Goal: Check status: Check status

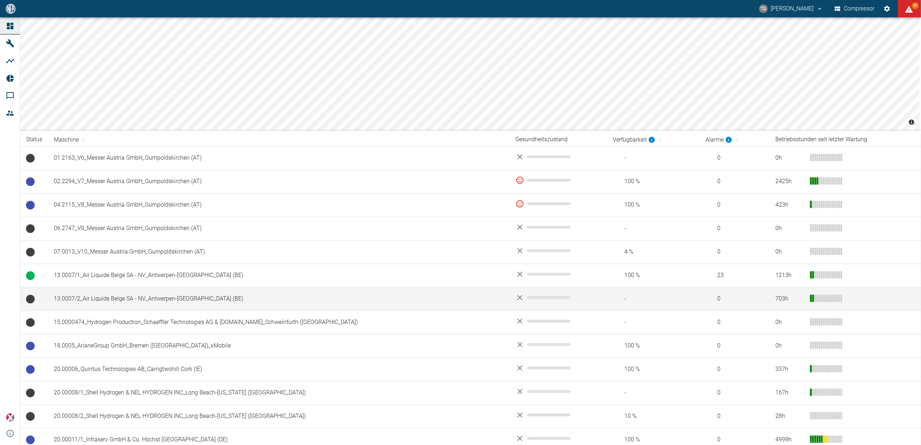
scroll to position [48, 0]
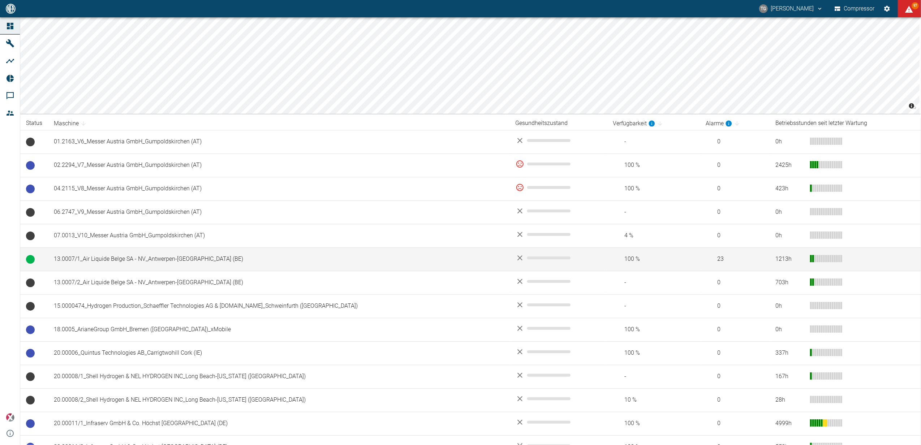
click at [144, 259] on td "13.0007/1_Air Liquide Belge SA - NV_Antwerpen-[GEOGRAPHIC_DATA] (BE)" at bounding box center [279, 258] width 462 height 23
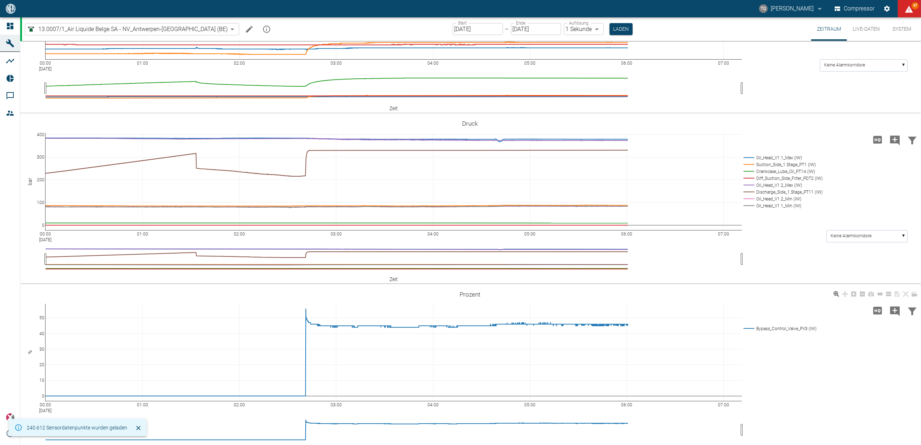
scroll to position [280, 0]
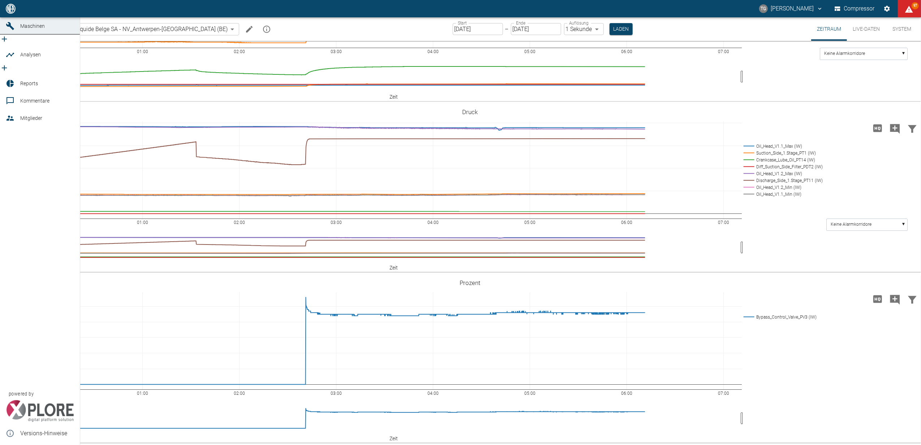
click at [15, 13] on div at bounding box center [11, 8] width 11 height 9
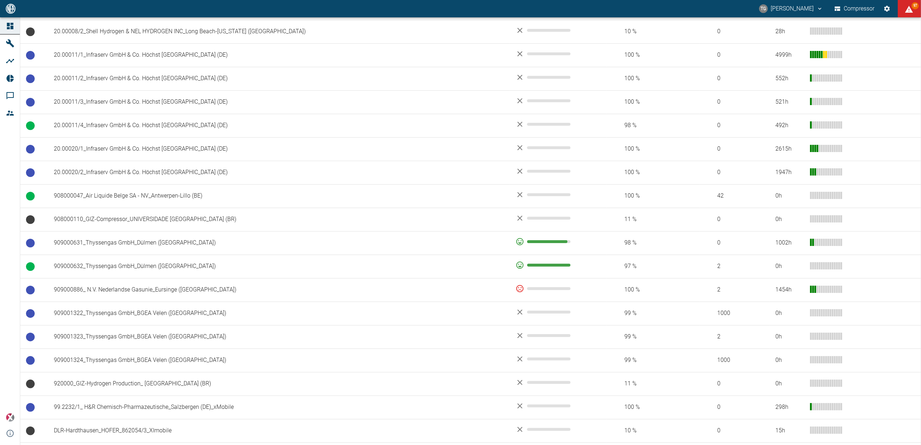
scroll to position [433, 0]
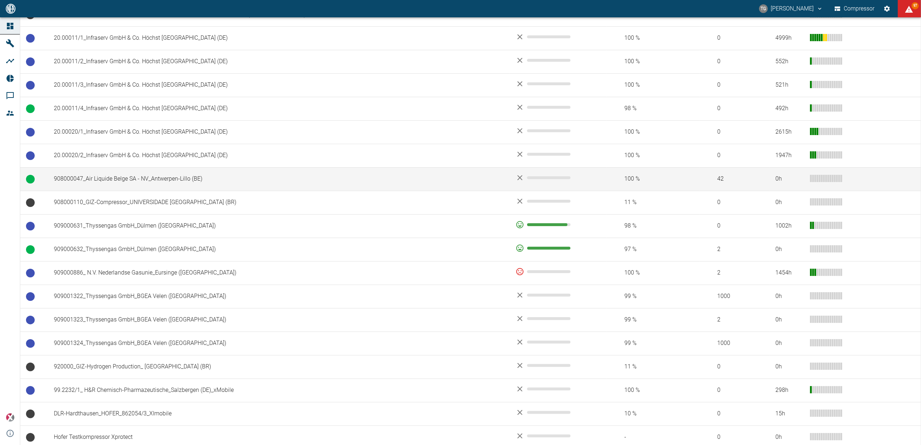
click at [115, 182] on td "908000047_Air Liquide Belge SA - NV_Antwerpen-Lillo (BE)" at bounding box center [279, 178] width 462 height 23
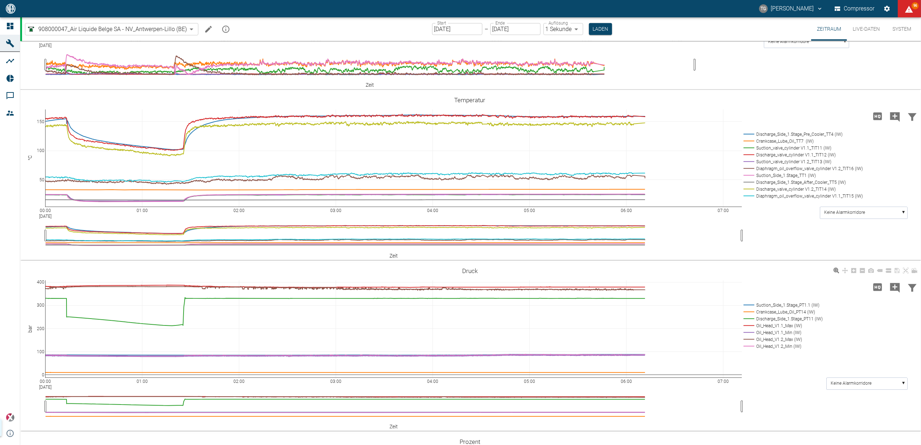
scroll to position [556, 0]
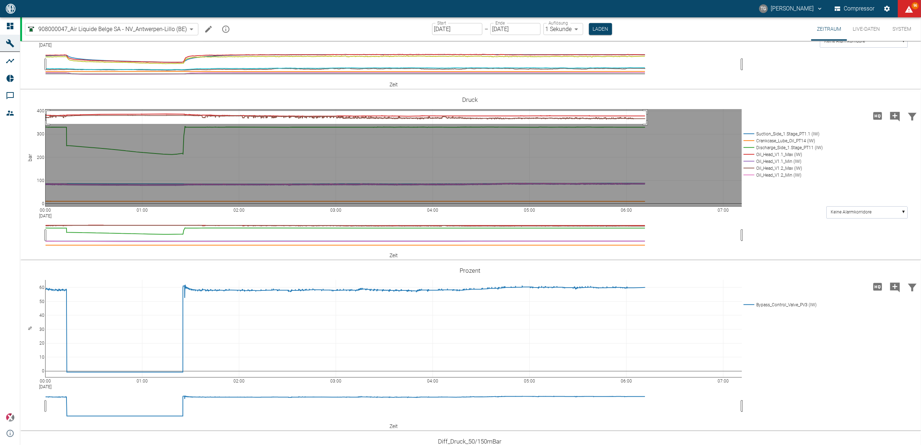
drag, startPoint x: 47, startPoint y: 188, endPoint x: 646, endPoint y: 201, distance: 599.7
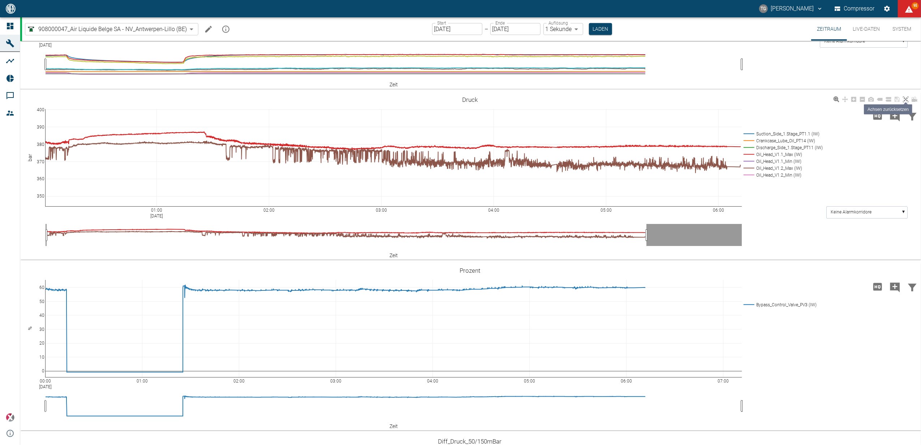
click at [905, 102] on icon at bounding box center [906, 99] width 6 height 6
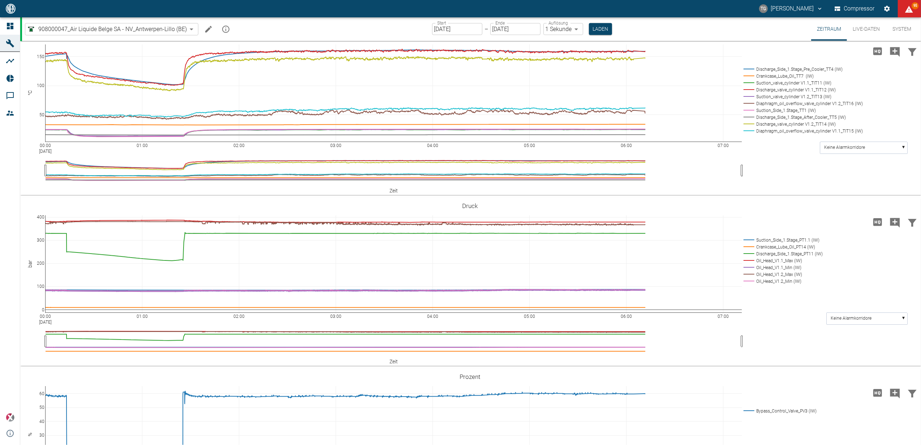
scroll to position [412, 0]
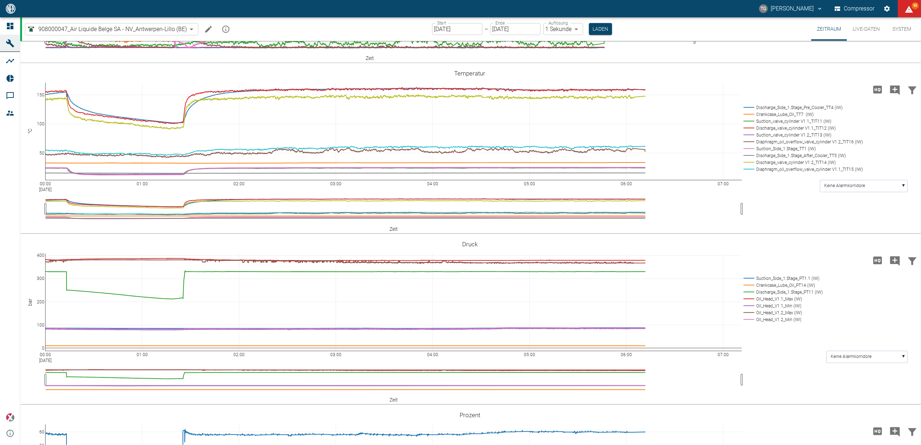
click at [446, 31] on input "[DATE]" at bounding box center [457, 29] width 50 height 12
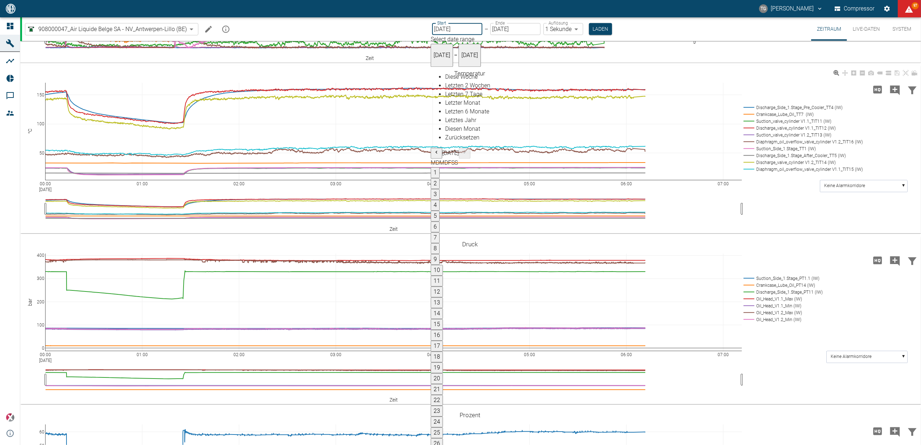
type input "[DATE]"
type input "2min"
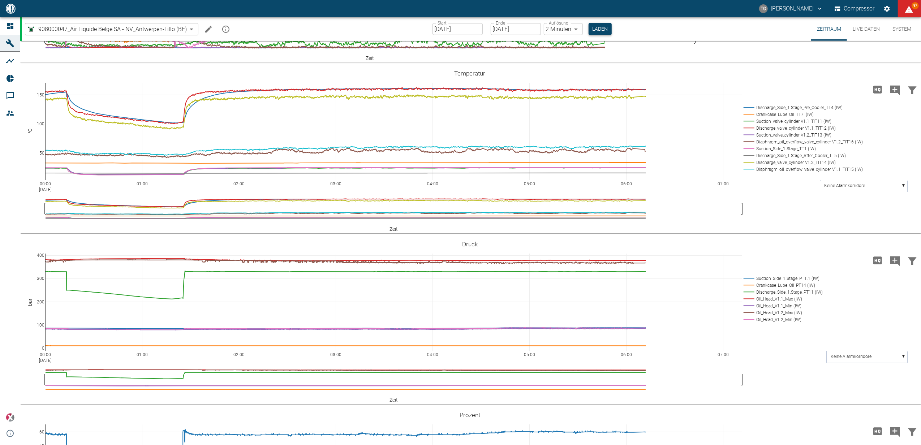
click at [603, 31] on button "Laden" at bounding box center [599, 29] width 23 height 12
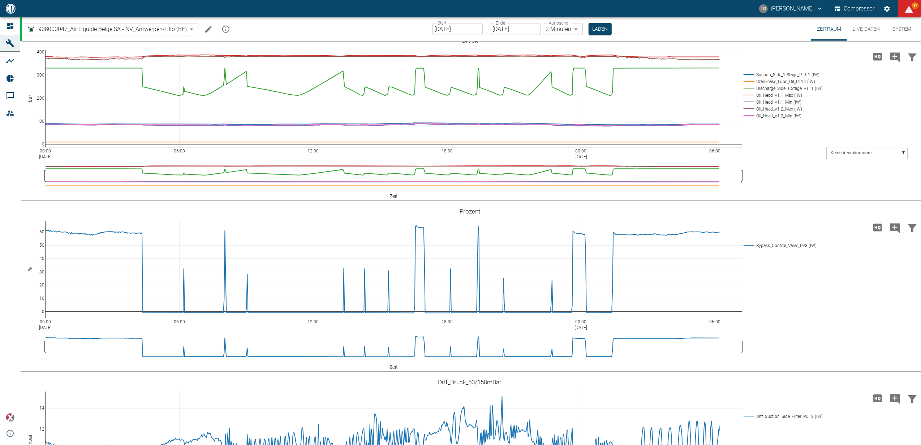
scroll to position [578, 0]
click at [873, 59] on icon "Hohe Auflösung" at bounding box center [877, 56] width 9 height 8
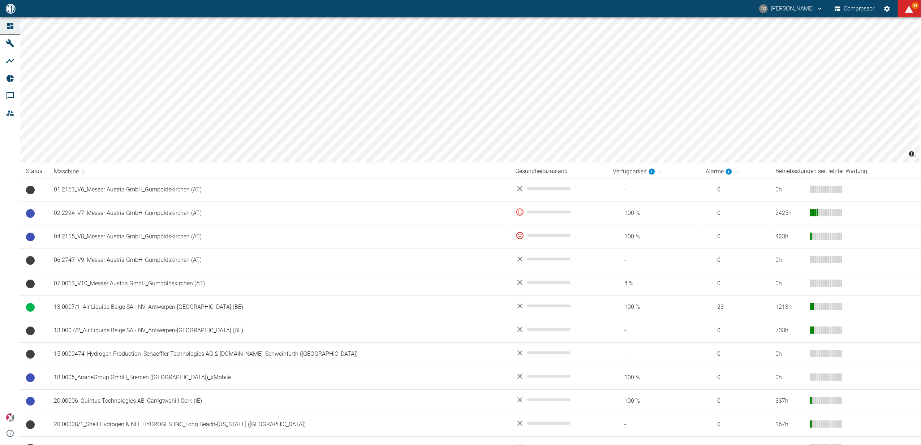
scroll to position [536, 0]
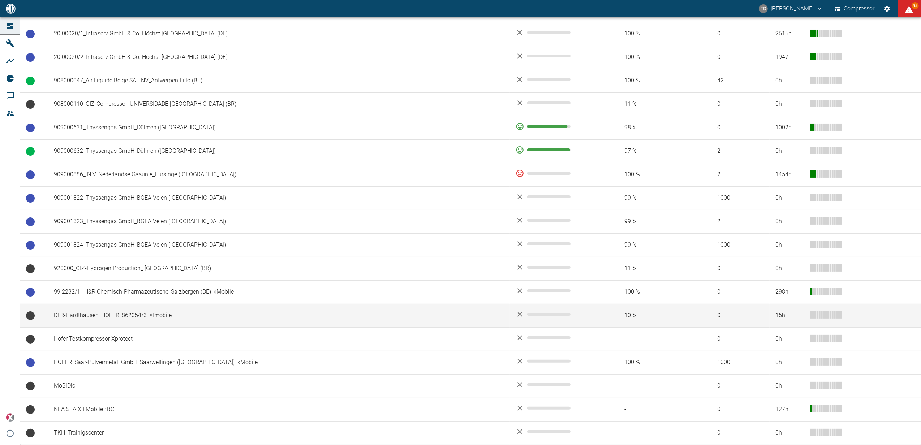
click at [87, 321] on td "DLR-Hardthausen_HOFER_862054/3_XImobile" at bounding box center [279, 315] width 462 height 23
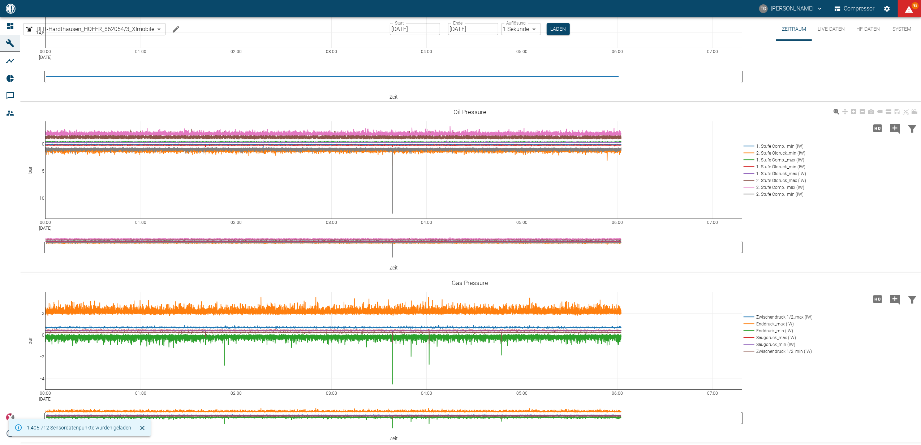
scroll to position [109, 0]
click at [427, 28] on input "[DATE]" at bounding box center [415, 29] width 50 height 12
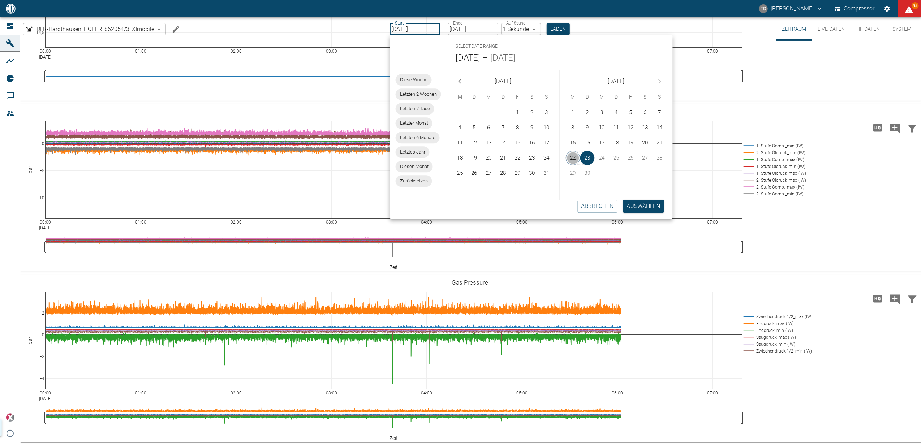
click at [574, 156] on button "22" at bounding box center [573, 158] width 14 height 14
type input "[DATE]"
type input "2min"
click at [629, 205] on button "Auswählen" at bounding box center [643, 206] width 41 height 13
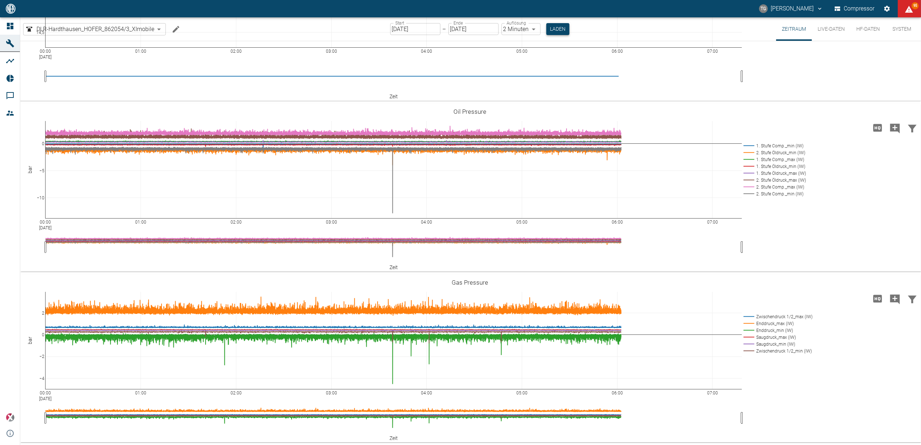
click at [559, 27] on button "Laden" at bounding box center [557, 29] width 23 height 12
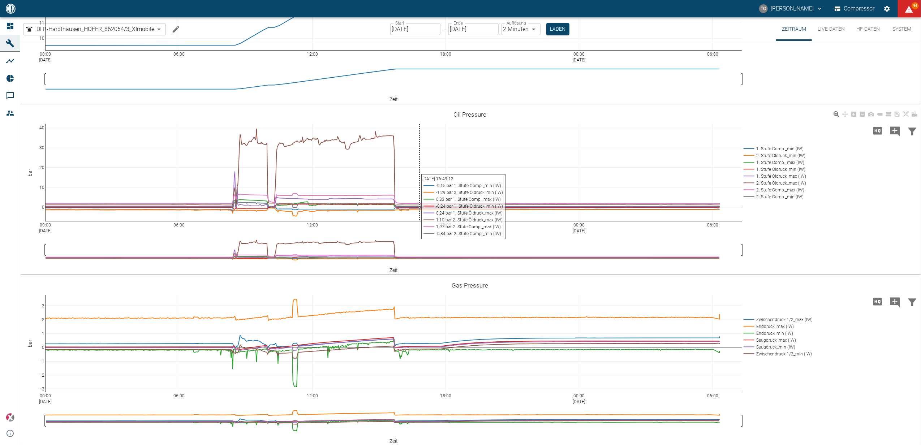
scroll to position [109, 0]
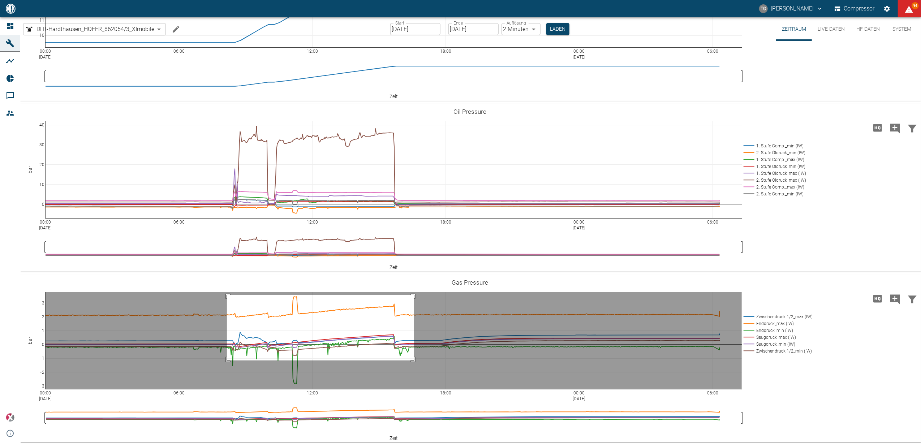
drag, startPoint x: 227, startPoint y: 295, endPoint x: 414, endPoint y: 360, distance: 198.2
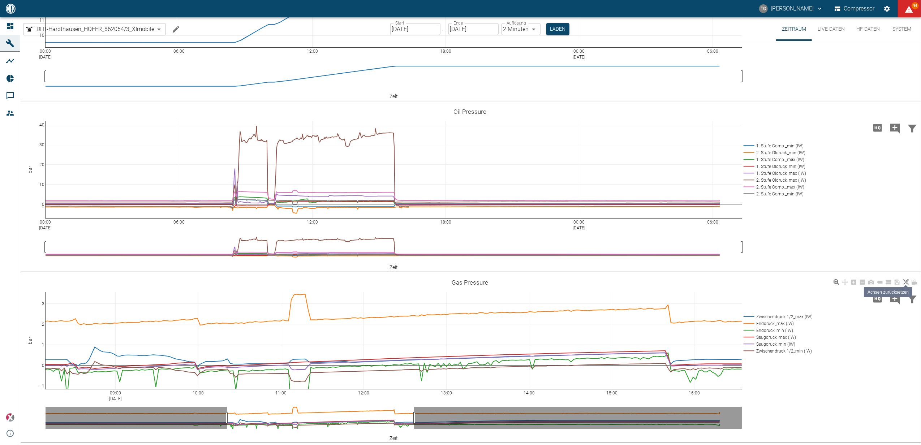
click at [906, 279] on icon at bounding box center [906, 282] width 6 height 6
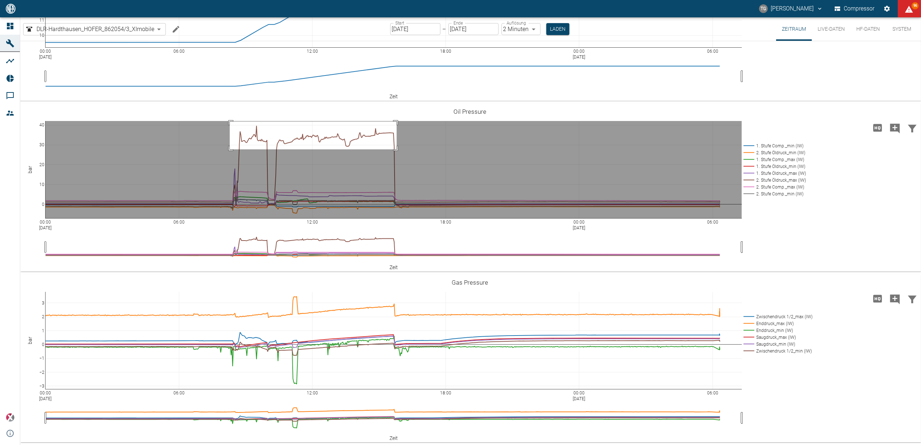
drag, startPoint x: 230, startPoint y: 121, endPoint x: 398, endPoint y: 149, distance: 170.2
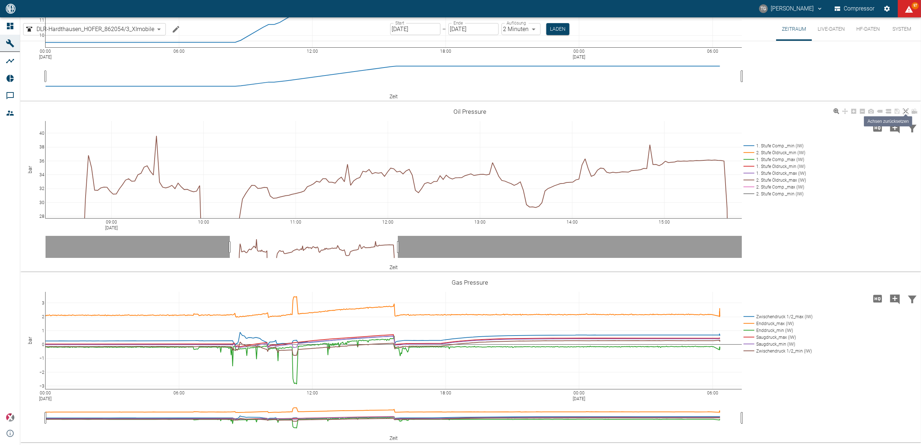
click at [907, 113] on icon at bounding box center [906, 111] width 6 height 6
